Goal: Communication & Community: Answer question/provide support

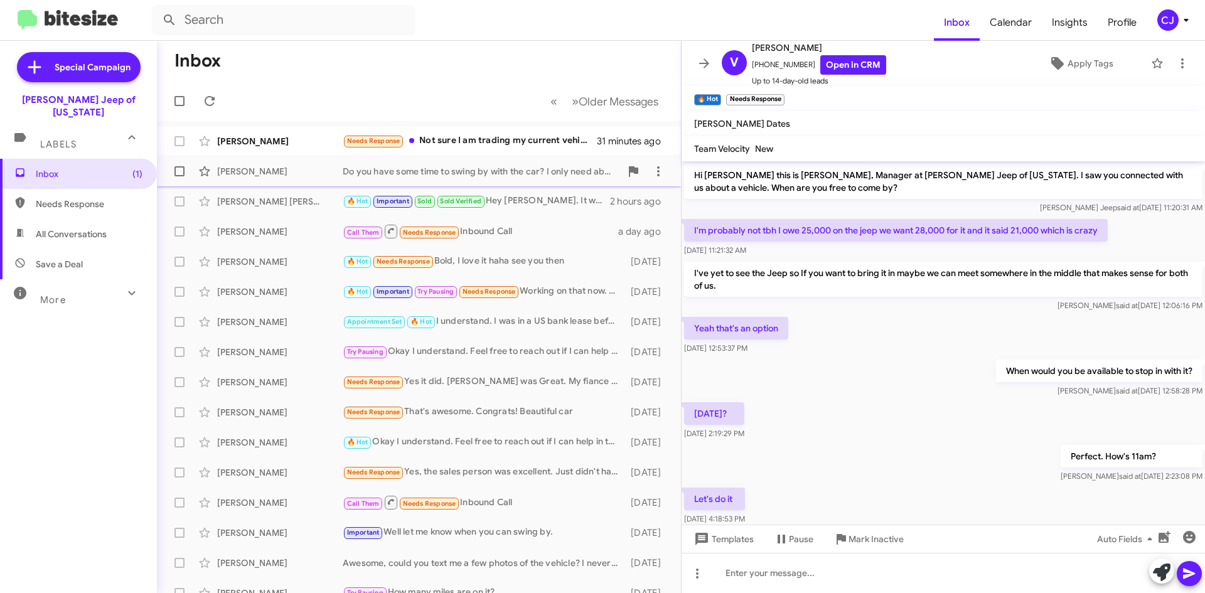
scroll to position [95, 0]
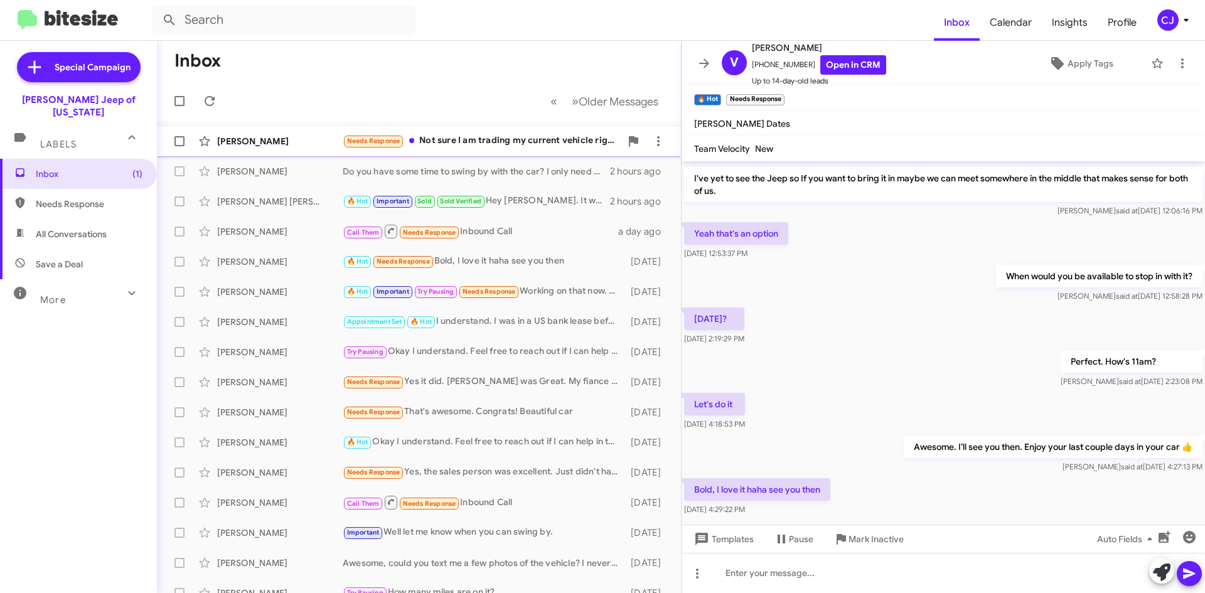
click at [507, 132] on div "[PERSON_NAME] Needs Response Not sure I am trading my current vehicle right now…" at bounding box center [419, 141] width 504 height 25
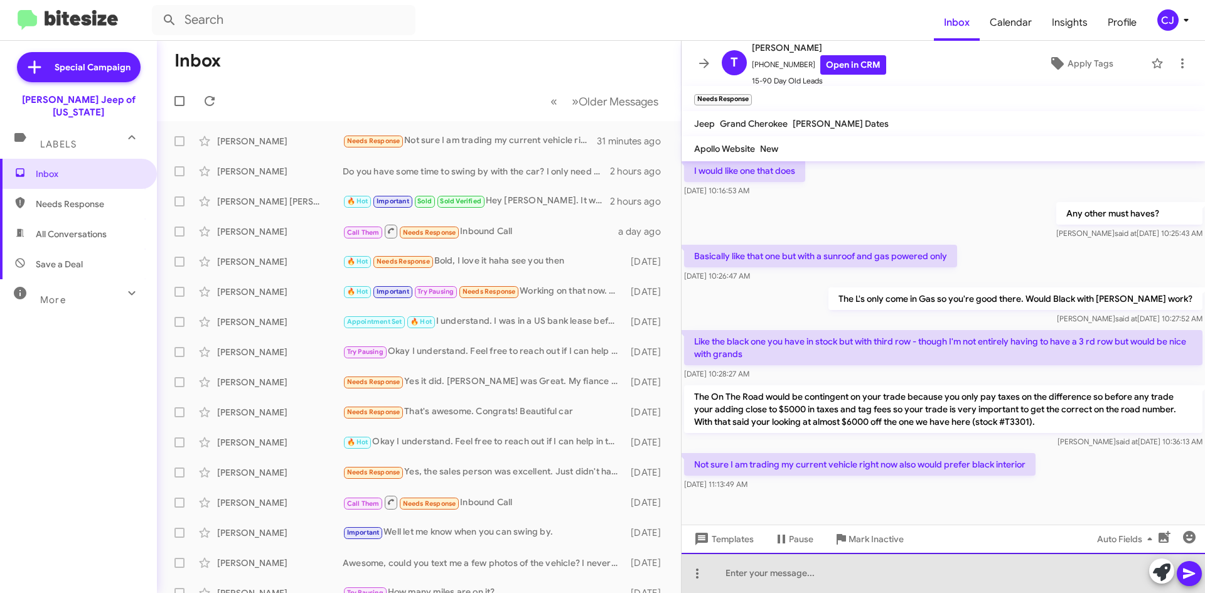
click at [735, 574] on div at bounding box center [944, 573] width 524 height 40
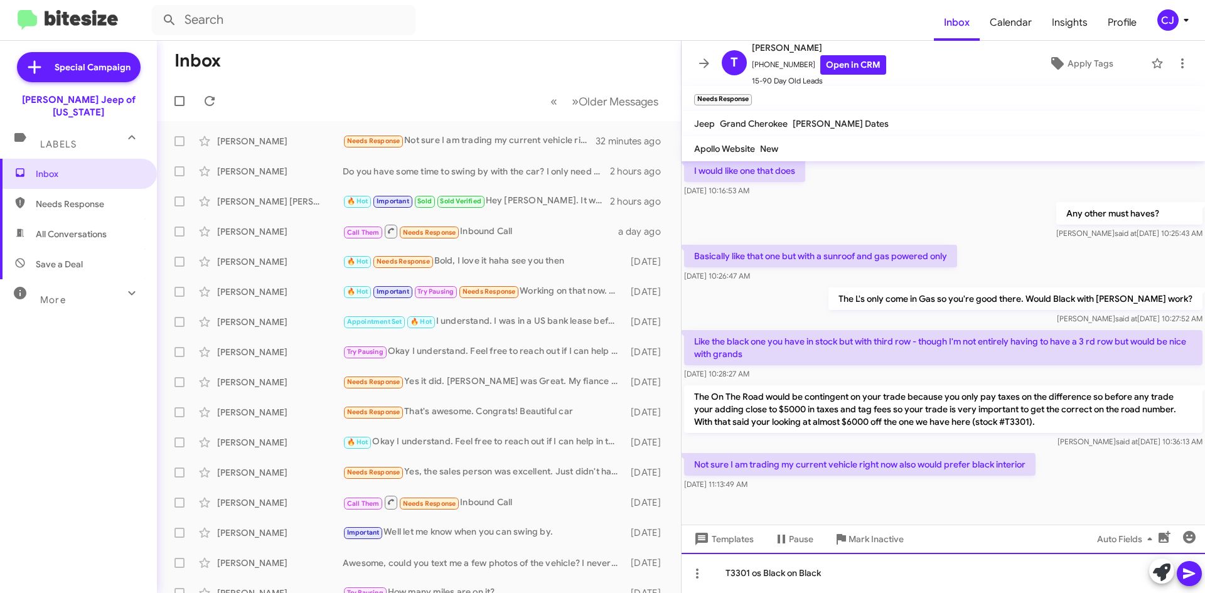
click at [757, 576] on div "T3301 os Black on Black" at bounding box center [944, 573] width 524 height 40
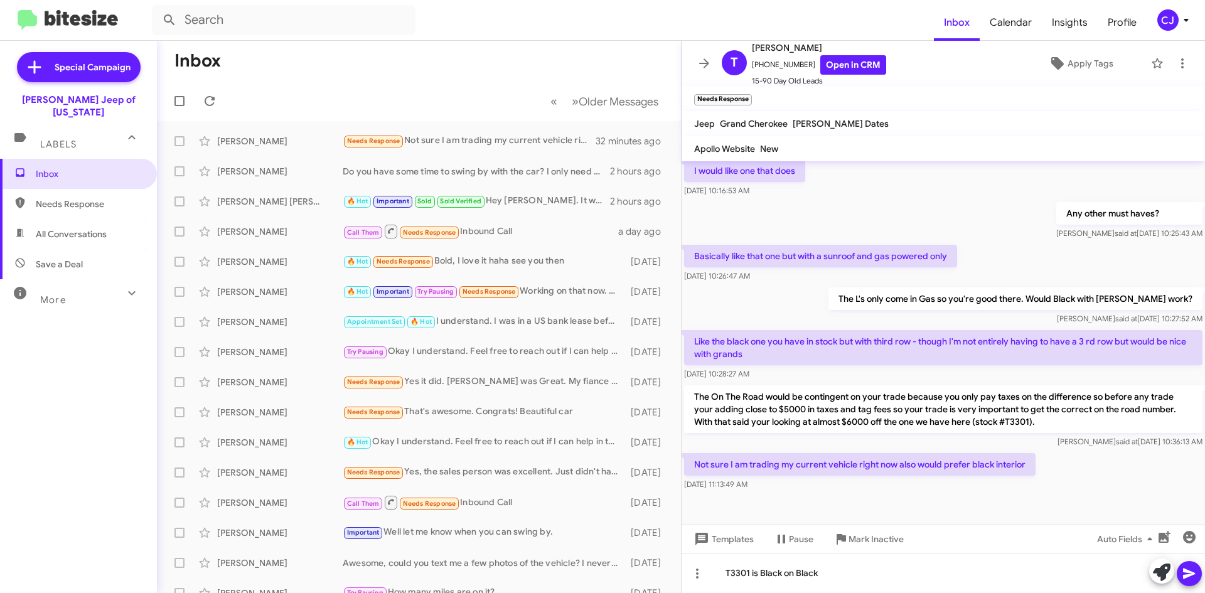
click at [1200, 582] on div at bounding box center [1176, 573] width 53 height 28
click at [1195, 573] on icon at bounding box center [1189, 574] width 12 height 11
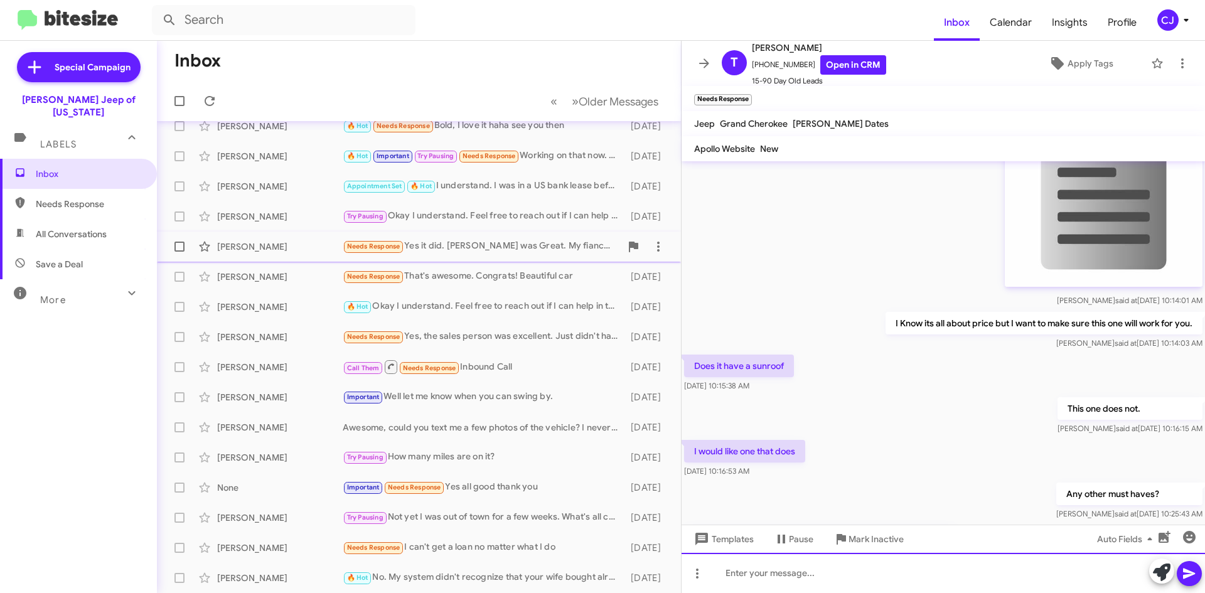
scroll to position [0, 0]
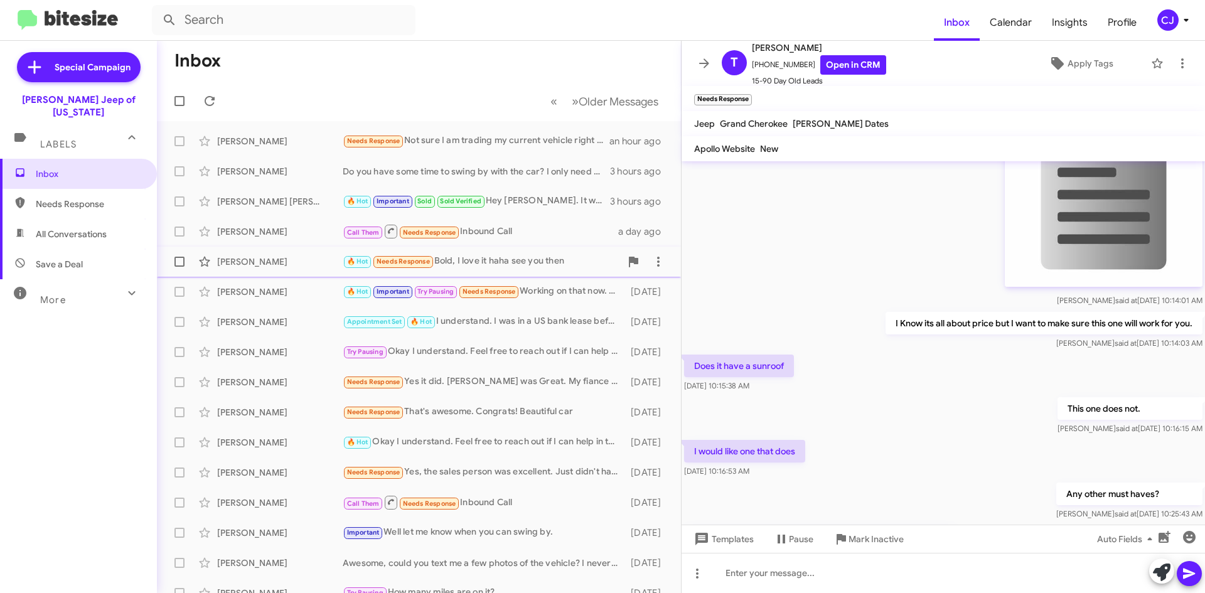
click at [549, 262] on div "🔥 Hot Needs Response Bold, I love it haha see you then" at bounding box center [482, 261] width 278 height 14
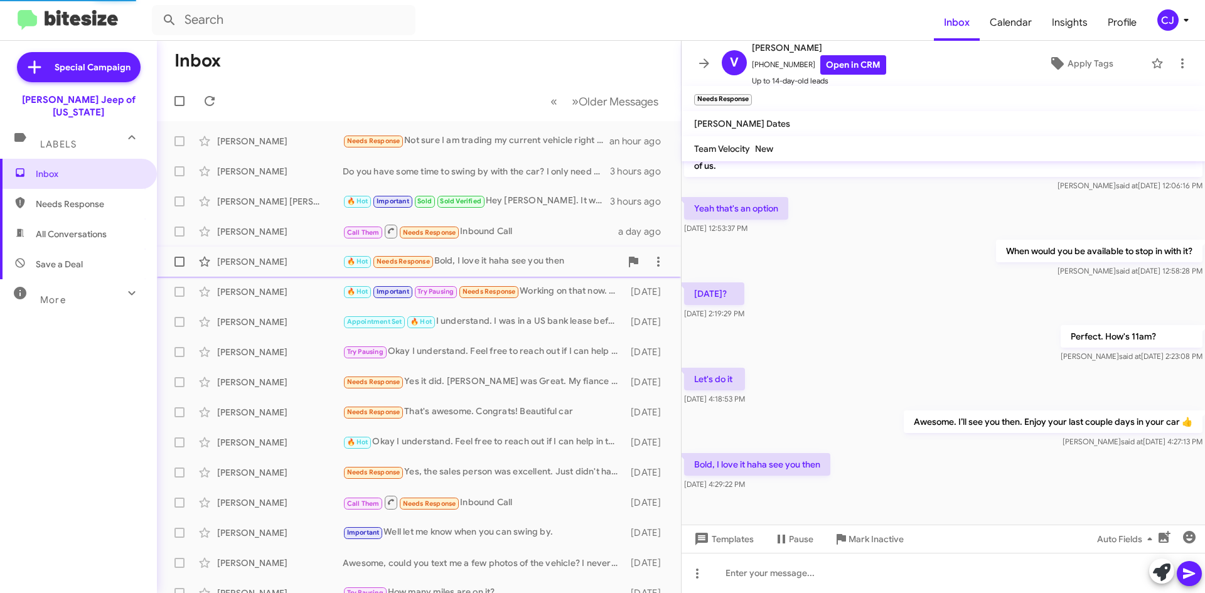
scroll to position [120, 0]
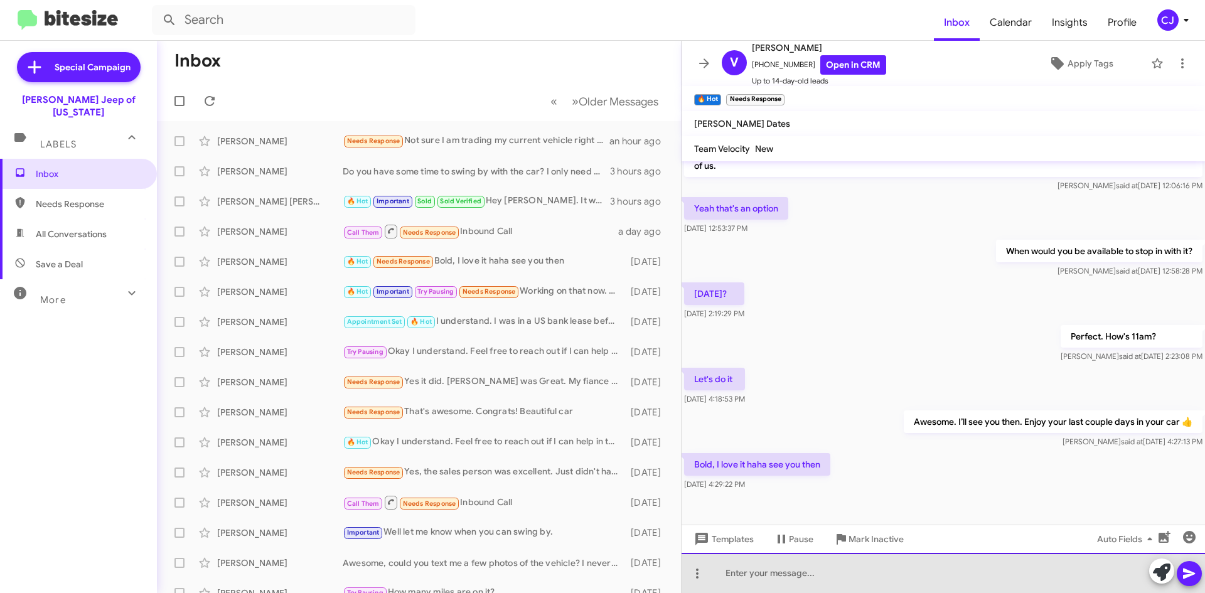
click at [733, 571] on div at bounding box center [944, 573] width 524 height 40
